Goal: Information Seeking & Learning: Check status

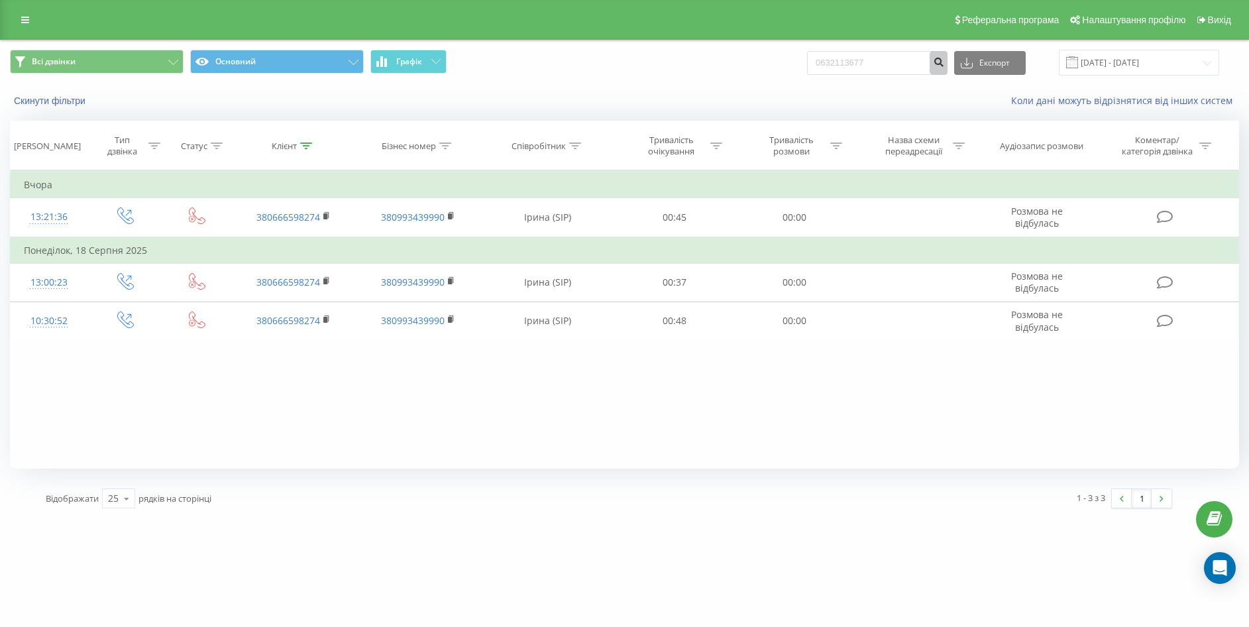
type input "0632113677"
click at [944, 59] on icon "submit" at bounding box center [938, 60] width 11 height 8
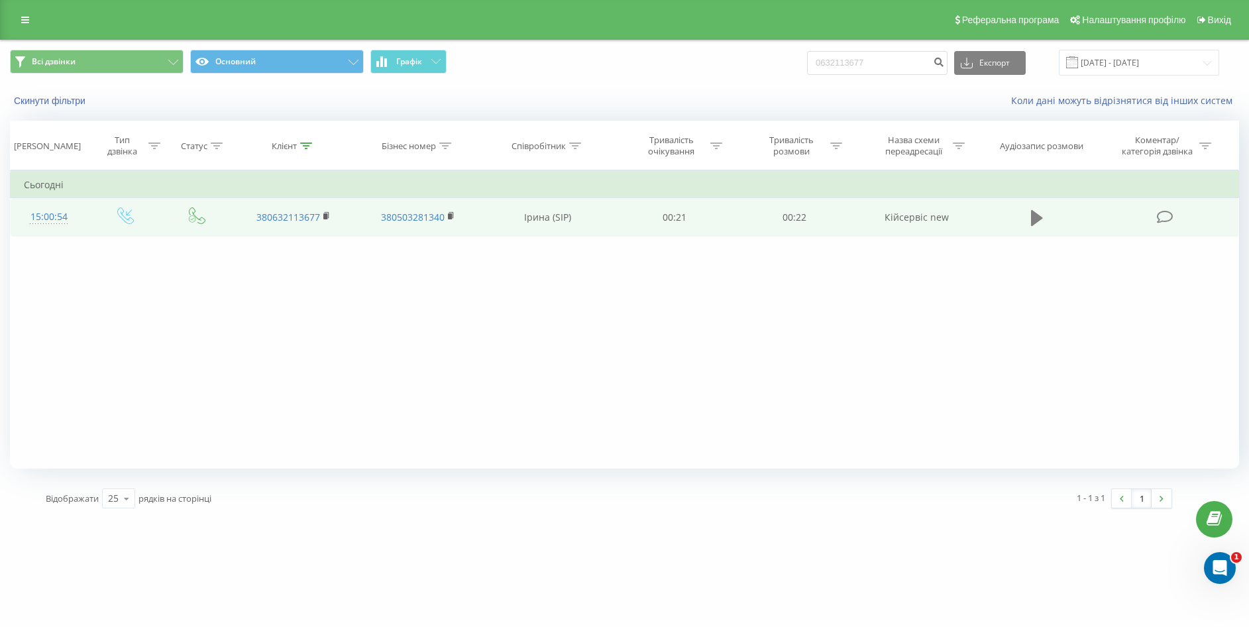
click at [1038, 210] on icon at bounding box center [1037, 218] width 12 height 19
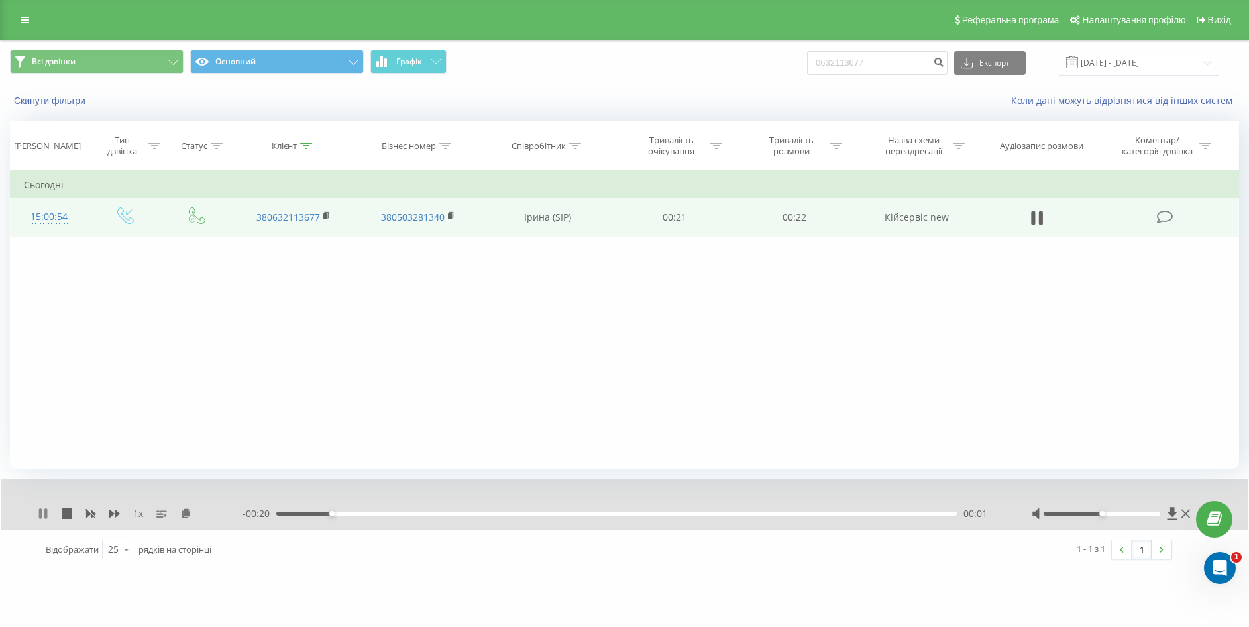
click at [41, 511] on icon at bounding box center [40, 513] width 3 height 11
click at [43, 513] on icon at bounding box center [43, 513] width 8 height 11
drag, startPoint x: 39, startPoint y: 509, endPoint x: 50, endPoint y: 507, distance: 10.9
click at [42, 509] on icon at bounding box center [43, 513] width 11 height 11
click at [1188, 518] on icon at bounding box center [1185, 513] width 9 height 11
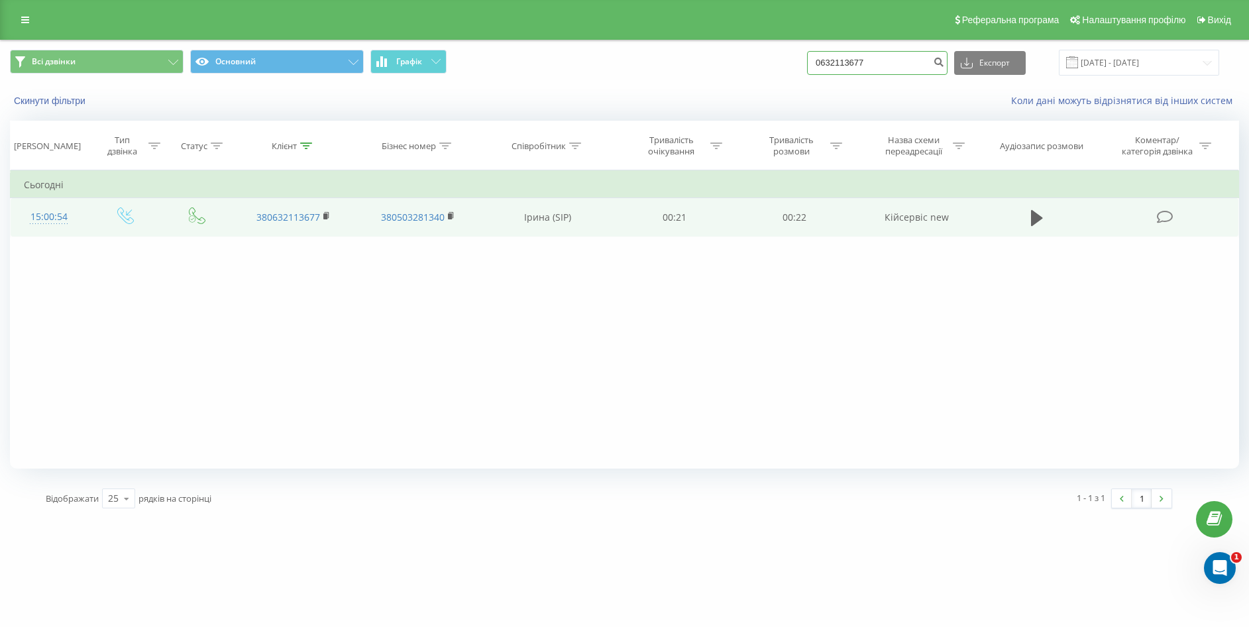
drag, startPoint x: 885, startPoint y: 58, endPoint x: 727, endPoint y: 56, distance: 157.7
click at [727, 56] on div "Всі дзвінки Основний Графік 0632113677 Експорт .csv .xls .xlsx 20.05.2025 - 20.…" at bounding box center [624, 63] width 1229 height 26
paste input "0977340972"
type input "0977340972"
click at [944, 58] on icon "submit" at bounding box center [938, 60] width 11 height 8
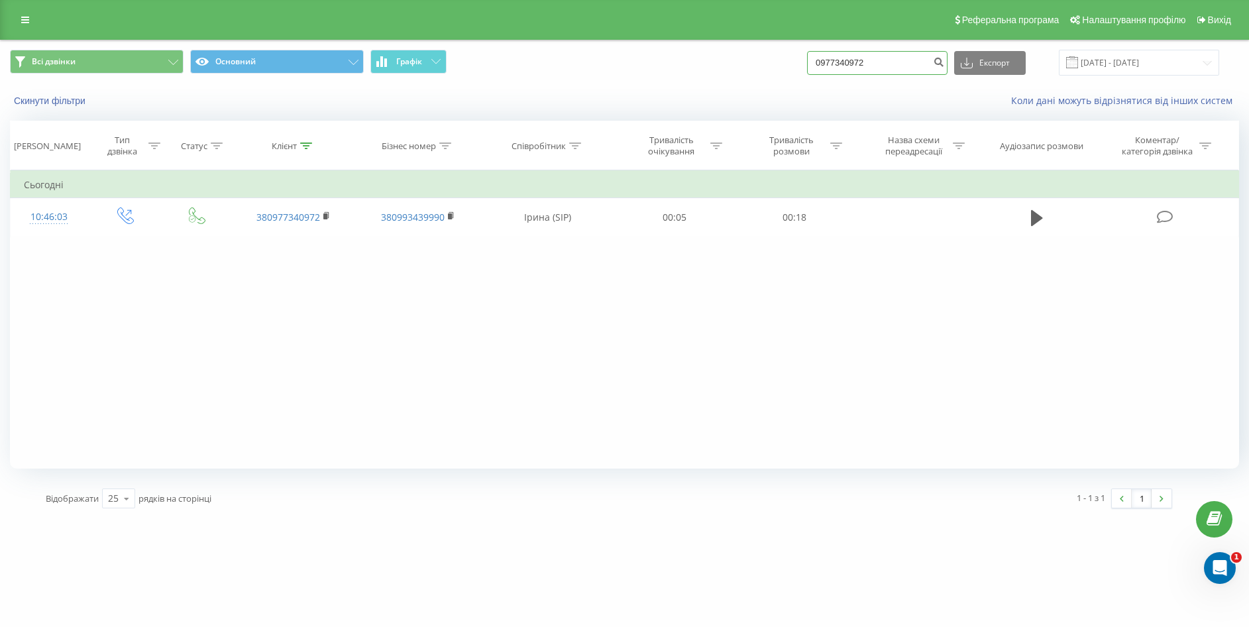
drag, startPoint x: 903, startPoint y: 56, endPoint x: 729, endPoint y: 76, distance: 175.3
click at [729, 76] on div "Всі дзвінки Основний Графік 0977340972 Експорт .csv .xls .xlsx 20.05.2025 - 20.…" at bounding box center [624, 63] width 1229 height 26
paste input "0977340972"
type input "0977340972"
click at [947, 68] on button "submit" at bounding box center [938, 63] width 18 height 24
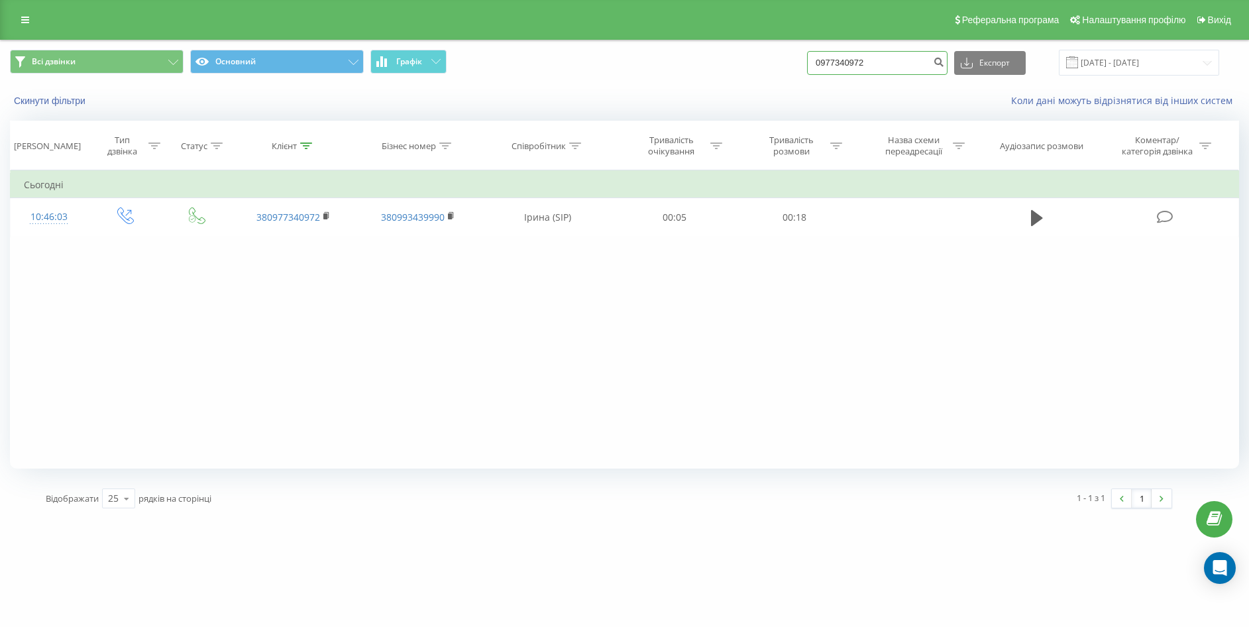
drag, startPoint x: 785, startPoint y: 64, endPoint x: 761, endPoint y: 64, distance: 24.5
click at [761, 64] on div "Всі дзвінки Основний Графік 0977340972 Експорт .csv .xls .xlsx [DATE] - [DATE]" at bounding box center [624, 63] width 1229 height 26
paste input "0970977575"
type input "0970977575"
click at [944, 60] on icon "submit" at bounding box center [938, 60] width 11 height 8
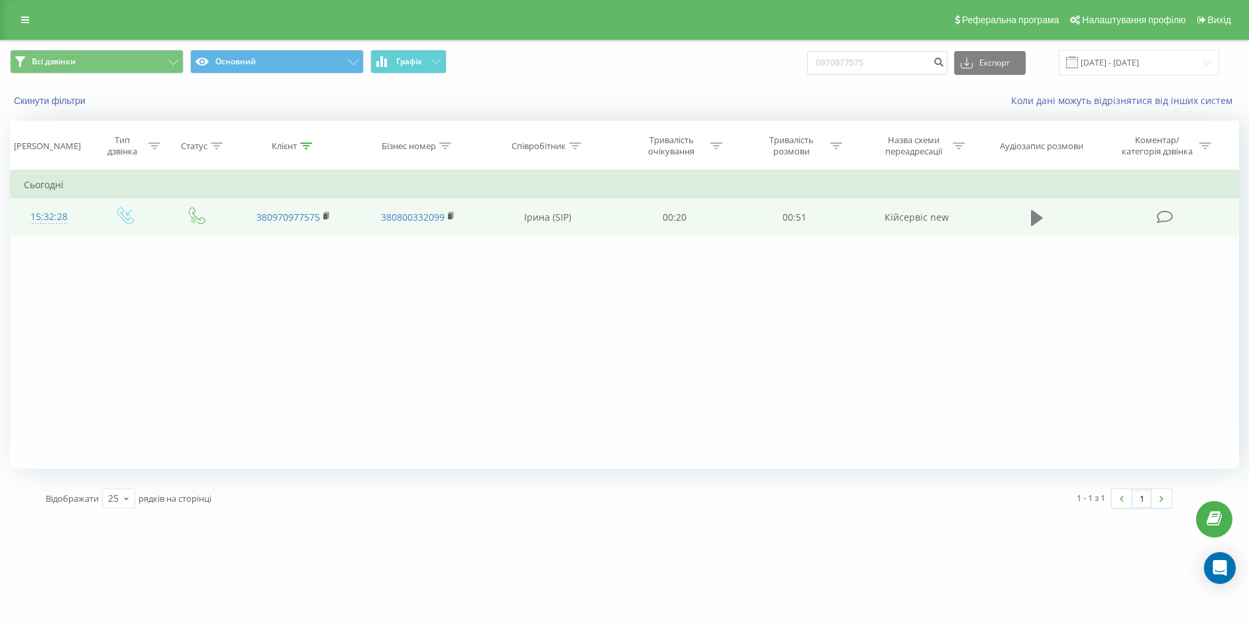
click at [1031, 222] on icon at bounding box center [1037, 218] width 12 height 16
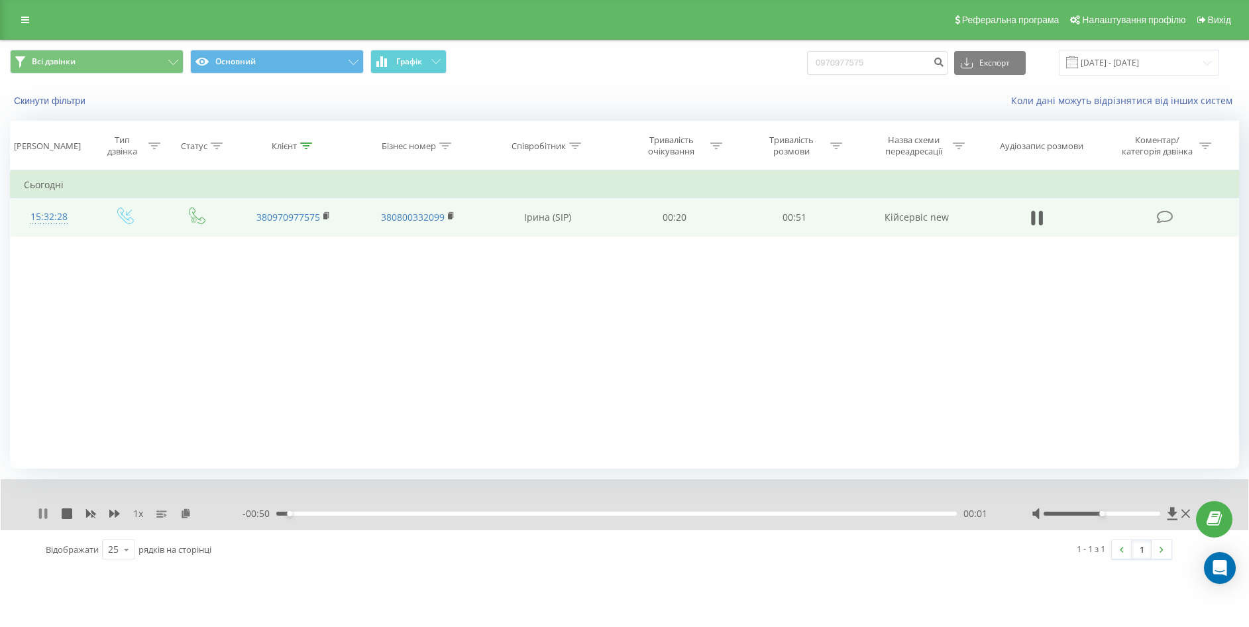
click at [42, 514] on icon at bounding box center [40, 513] width 3 height 11
click at [44, 517] on icon at bounding box center [43, 513] width 11 height 11
click at [43, 517] on icon at bounding box center [43, 513] width 11 height 11
click at [44, 510] on icon at bounding box center [43, 513] width 11 height 11
click at [1187, 514] on icon at bounding box center [1185, 513] width 9 height 9
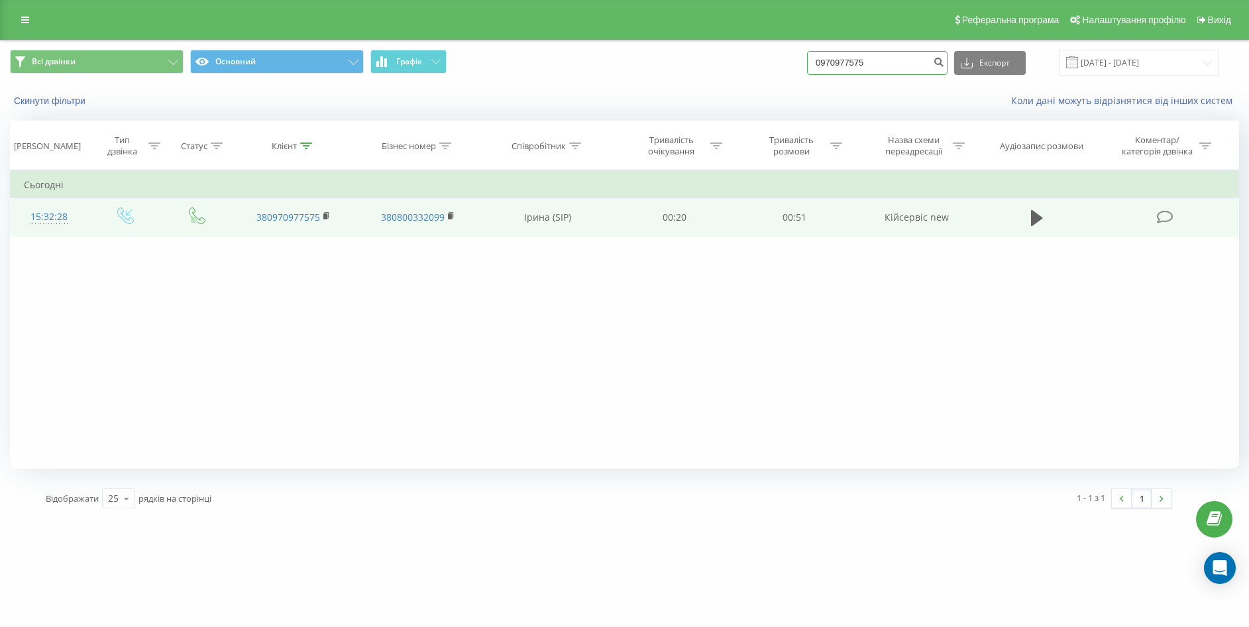
drag, startPoint x: 889, startPoint y: 56, endPoint x: 770, endPoint y: 75, distance: 120.8
click at [770, 75] on div "Всі дзвінки Основний Графік 0970977575 Експорт .csv .xls .xlsx 20.05.2025 - 20.…" at bounding box center [624, 63] width 1229 height 26
paste input "8447040"
type input "0984470405"
click at [944, 62] on icon "submit" at bounding box center [938, 60] width 11 height 8
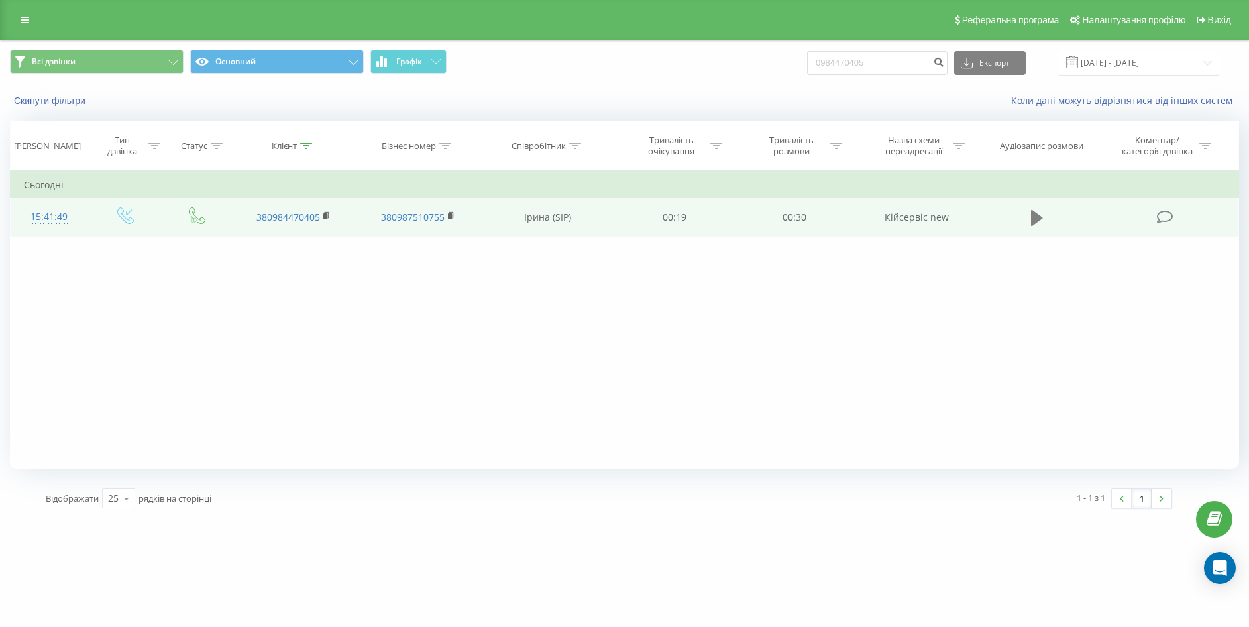
click at [1039, 222] on icon at bounding box center [1037, 218] width 12 height 19
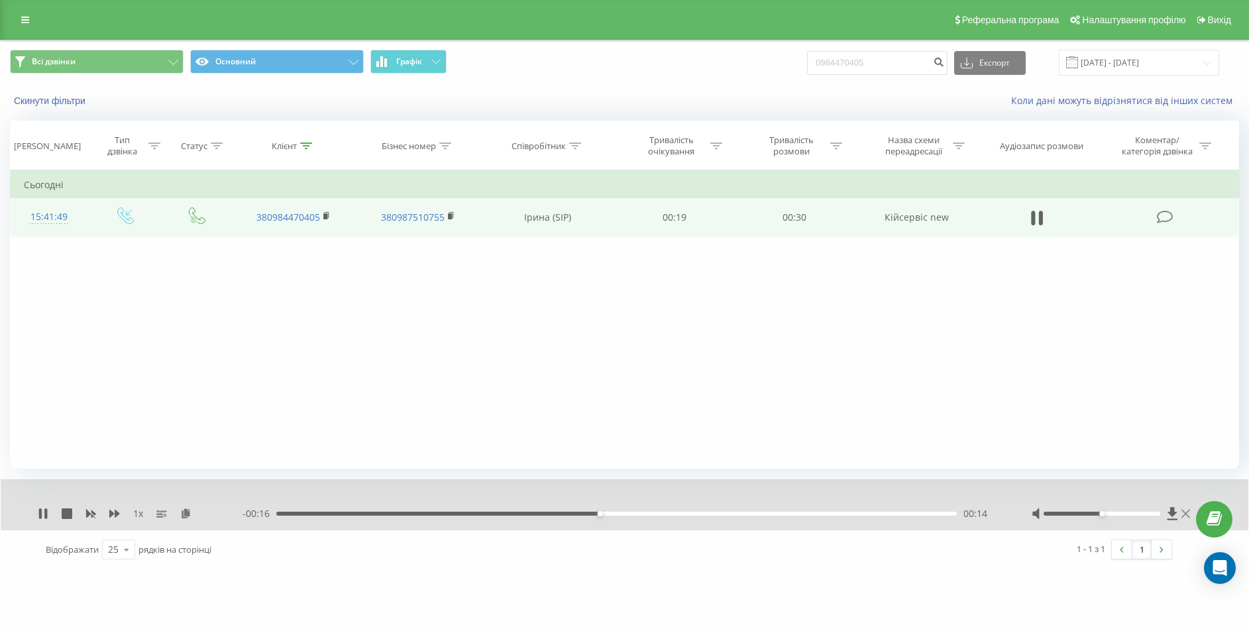
click at [1187, 513] on icon at bounding box center [1185, 513] width 9 height 11
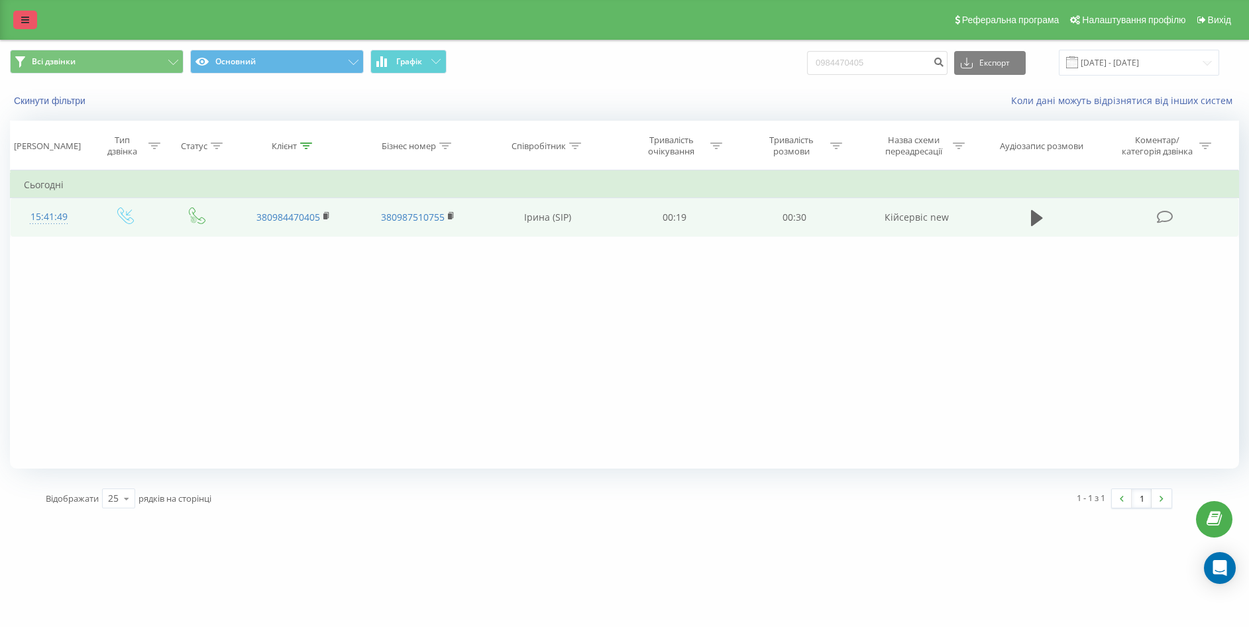
click at [17, 23] on link at bounding box center [25, 20] width 24 height 19
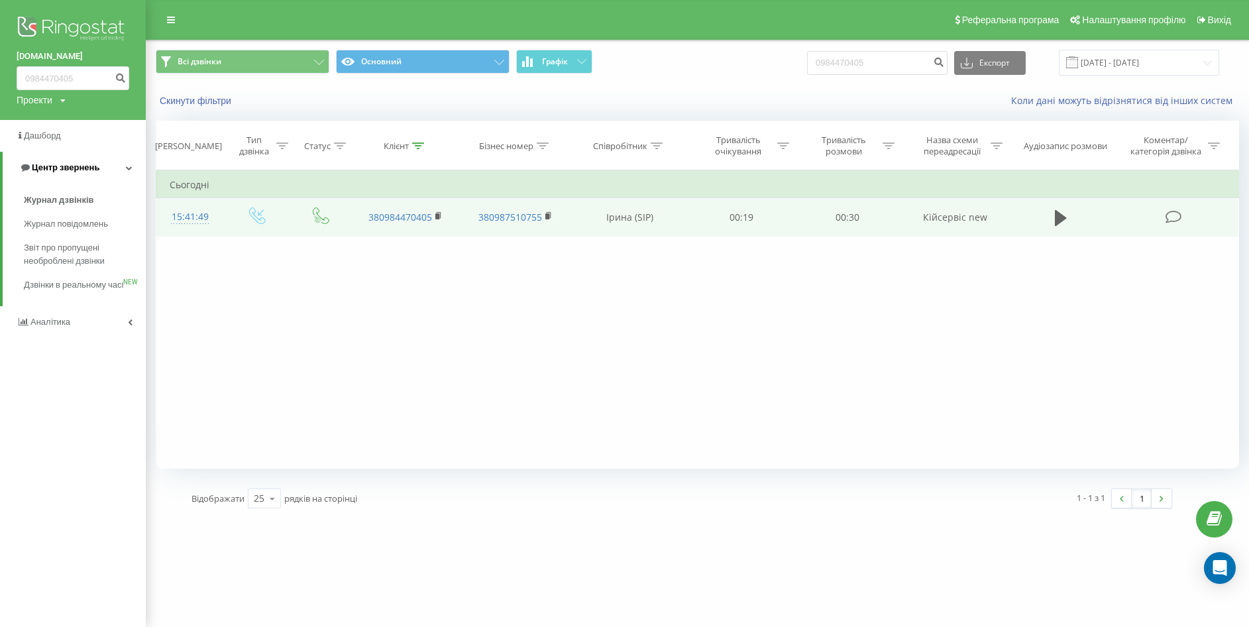
click at [58, 164] on span "Центр звернень" at bounding box center [66, 167] width 68 height 10
click at [58, 164] on span "Центр звернень" at bounding box center [63, 167] width 68 height 10
click at [67, 199] on span "Журнал дзвінків" at bounding box center [59, 199] width 70 height 13
